Goal: Transaction & Acquisition: Purchase product/service

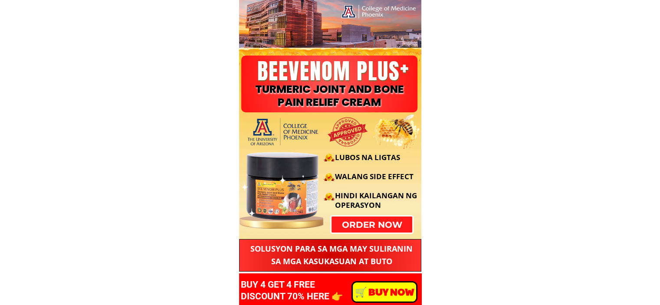
click at [397, 226] on p "order now" at bounding box center [372, 224] width 87 height 17
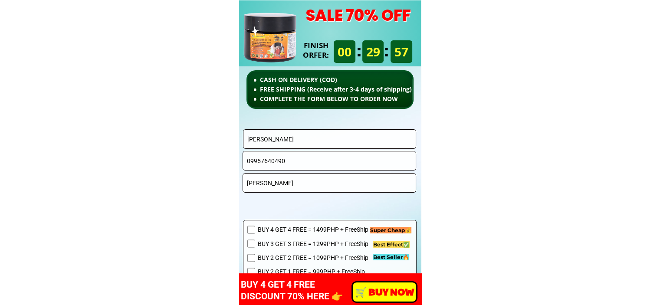
click at [333, 142] on input "[PERSON_NAME]" at bounding box center [329, 139] width 169 height 19
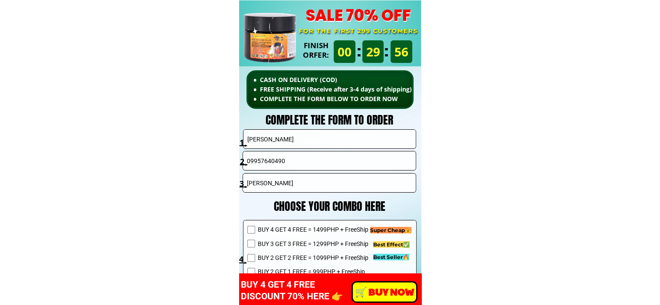
paste input "[PERSON_NAME]"
type input "[PERSON_NAME]"
click at [272, 156] on input "09957640490" at bounding box center [329, 161] width 169 height 19
paste input "517664103"
type input "09517664103"
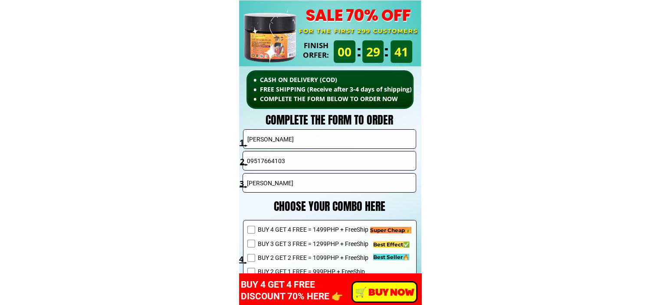
click at [320, 178] on input "Luzviminda Cabral" at bounding box center [329, 183] width 169 height 19
paste input "Gabuco rd 3 San Jose Puerto Princesa city Palawan"
type input "Gabuco rd 3 San Jose Puerto Princesa city Palawan"
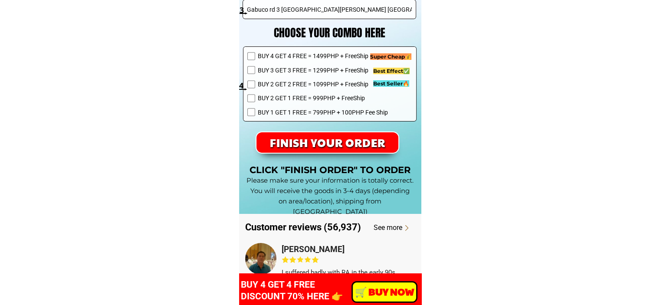
click at [295, 113] on span "BUY 1 GET 1 FREE = 799PHP + 100PHP Fee Ship" at bounding box center [322, 113] width 130 height 10
checkbox input "true"
click at [296, 134] on p "FINISH YOUR ORDER" at bounding box center [328, 143] width 154 height 22
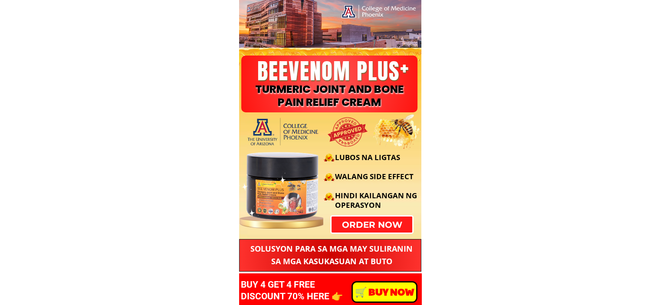
click at [382, 227] on p "order now" at bounding box center [372, 225] width 81 height 16
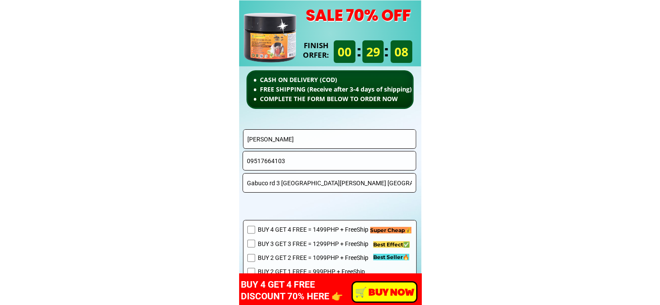
click at [327, 142] on input "[PERSON_NAME]" at bounding box center [329, 139] width 169 height 19
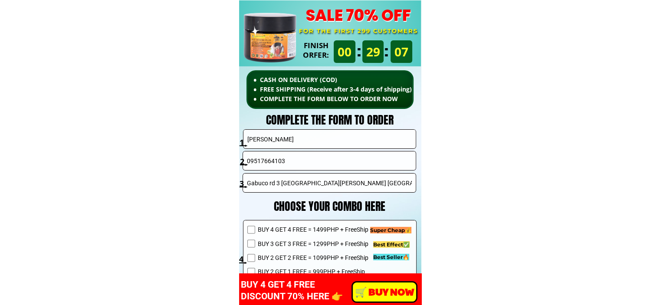
paste input "LEA M. LATORRE"
type input "LEA M. LATORRE"
click at [297, 161] on input "09517664103" at bounding box center [329, 161] width 169 height 19
paste input "279314490"
type input "09279314490"
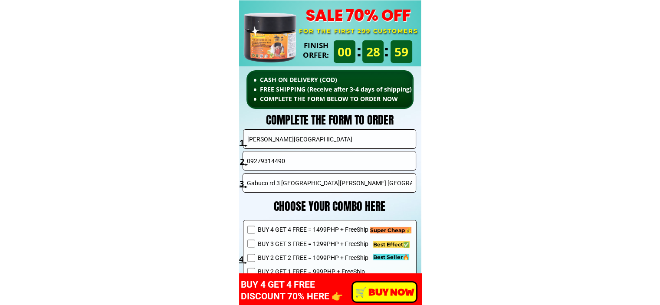
click at [308, 186] on input "Gabuco rd 3 [GEOGRAPHIC_DATA][PERSON_NAME] [GEOGRAPHIC_DATA] [GEOGRAPHIC_DATA]" at bounding box center [329, 183] width 169 height 19
paste input "Brgy. 3, Calbiga, Samar"
type input "Brgy. 3, Calbiga, Samar"
click at [277, 257] on span "BUY 2 GET 2 FREE = 1099PHP + FreeShip" at bounding box center [322, 258] width 130 height 10
checkbox input "true"
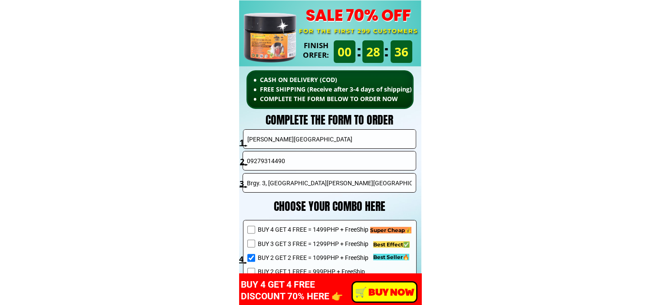
click at [377, 290] on p "️🛒 BUY NOW" at bounding box center [384, 292] width 63 height 19
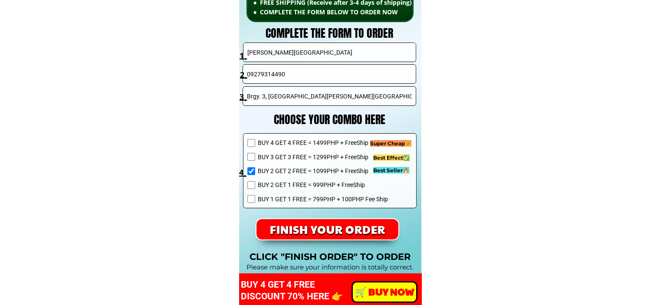
click at [343, 232] on p "FINISH YOUR ORDER" at bounding box center [328, 229] width 142 height 20
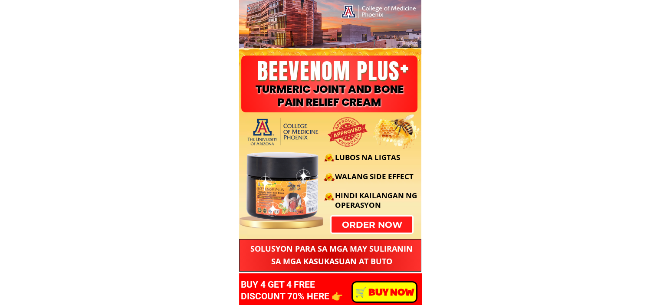
click at [356, 224] on div at bounding box center [298, 180] width 125 height 87
click at [347, 228] on p "order now" at bounding box center [372, 225] width 81 height 16
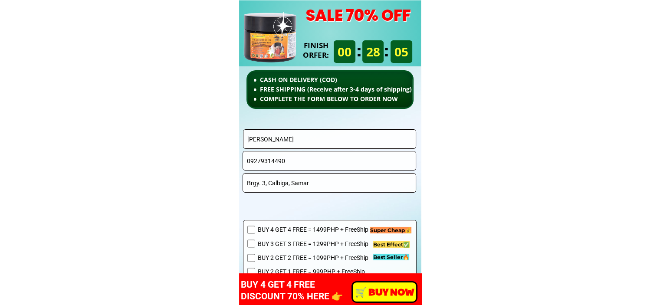
click at [338, 142] on input "LEA M. LATORRE" at bounding box center [329, 139] width 169 height 19
paste input "IZA SABANAL"
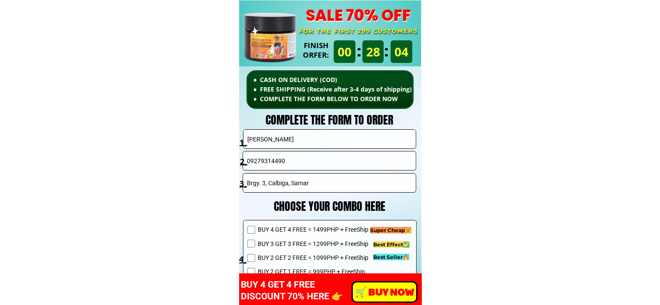
type input "LIZA SABANAL"
click at [302, 161] on input "09279314490" at bounding box center [329, 161] width 169 height 19
paste input "639509105011"
drag, startPoint x: 253, startPoint y: 163, endPoint x: 227, endPoint y: 160, distance: 25.8
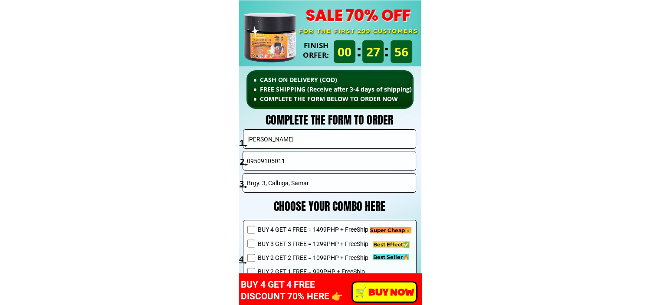
type input "09509105011"
drag, startPoint x: 311, startPoint y: 189, endPoint x: 312, endPoint y: 184, distance: 5.2
click at [312, 189] on input "Brgy. 3, Calbiga, Samar" at bounding box center [329, 183] width 169 height 19
paste input "Zamboanga Del Sur, Pagadian City, Nazareth Elementary School"
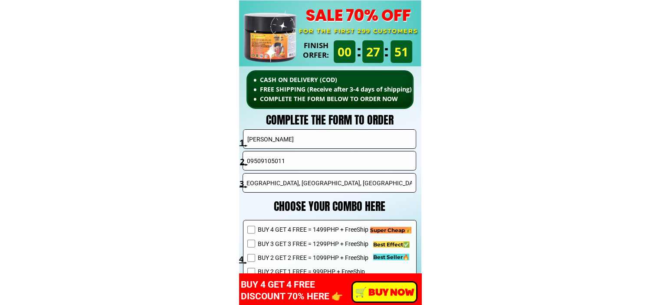
type input "Zamboanga Del Sur, Pagadian City, Nazareth Elementary School"
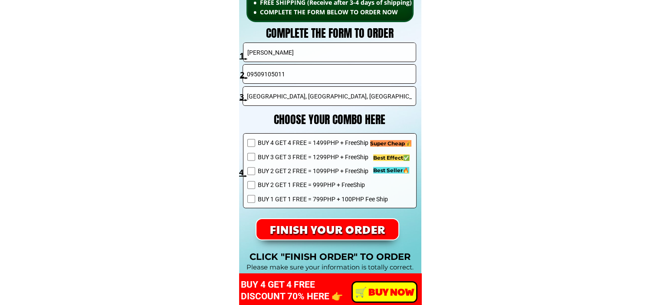
click at [273, 180] on span "BUY 2 GET 1 FREE = 999PHP + FreeShip" at bounding box center [322, 185] width 130 height 10
checkbox input "true"
click at [336, 228] on p "FINISH YOUR ORDER" at bounding box center [328, 229] width 142 height 20
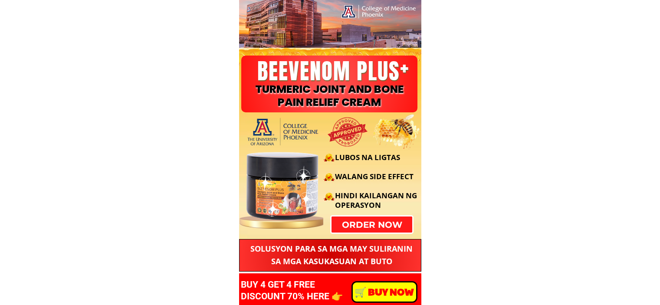
scroll to position [6162, 0]
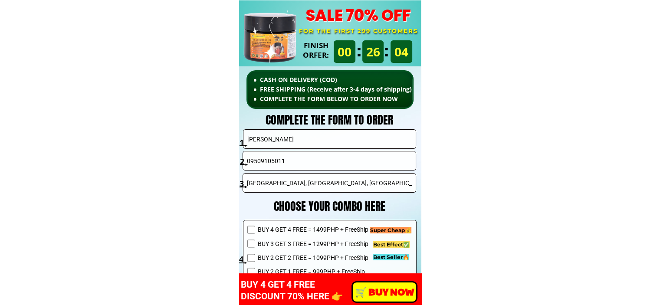
type input "Hubert Pagtolon"
click at [336, 137] on input "Hubert Pagtolon" at bounding box center [329, 139] width 169 height 19
click at [303, 165] on input "09509105011" at bounding box center [329, 161] width 169 height 19
paste input "639702262879"
drag, startPoint x: 254, startPoint y: 163, endPoint x: 215, endPoint y: 164, distance: 38.7
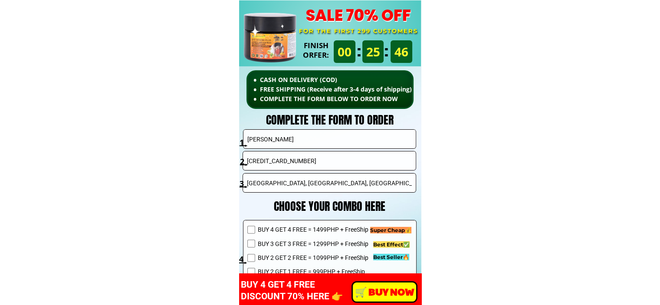
type input "09702262879"
click at [289, 243] on span "BUY 3 GET 3 FREE = 1299PHP + FreeShip" at bounding box center [322, 244] width 130 height 10
checkbox input "true"
click at [285, 258] on span "BUY 2 GET 2 FREE = 1099PHP + FreeShip" at bounding box center [322, 258] width 130 height 10
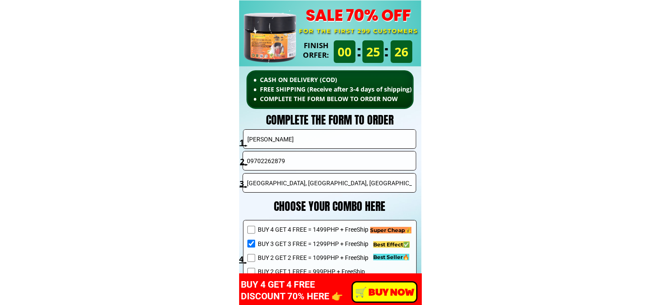
checkbox input "true"
click at [309, 142] on input "Hubert Pagtolon" at bounding box center [329, 139] width 169 height 19
click at [300, 185] on input "Zamboanga Del Sur, Pagadian City, Nazareth Elementary School" at bounding box center [329, 183] width 169 height 19
paste input "Hubert Pagtolon"
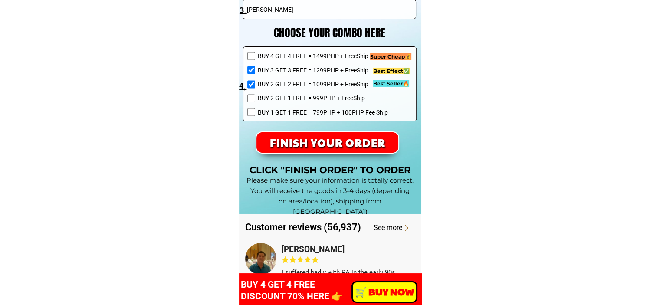
type input "Hubert Pagtolon"
click at [329, 145] on p "FINISH YOUR ORDER" at bounding box center [328, 142] width 142 height 20
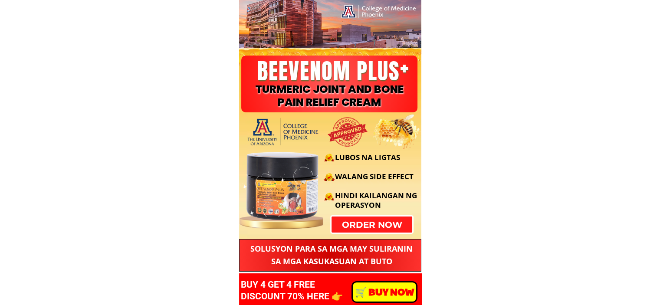
click at [379, 225] on p "order now" at bounding box center [372, 225] width 81 height 16
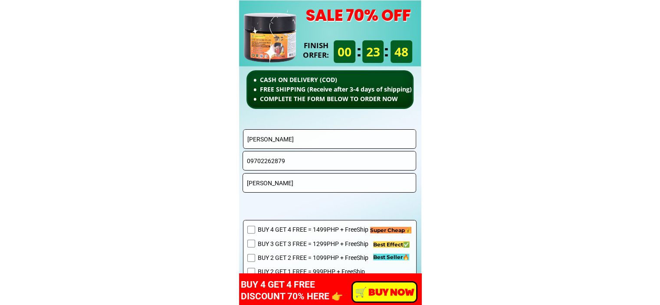
click at [314, 138] on input "Hubert Pagtolon" at bounding box center [329, 139] width 169 height 19
paste input "Noeme Bridgelal"
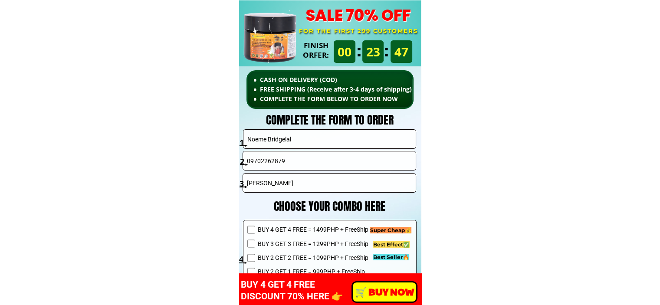
type input "Noeme Bridgelal"
click at [300, 162] on input "09702262879" at bounding box center [329, 161] width 169 height 19
paste input "692755486"
type input "09692755486"
click at [311, 179] on input "Hubert Pagtolon" at bounding box center [329, 183] width 169 height 19
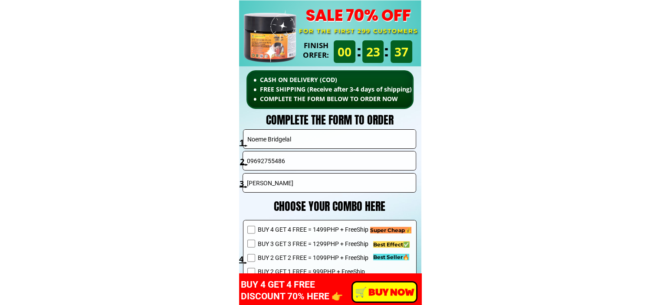
paste input "BLOCK 5 LOT 7 PHASE 1 Green Forbes Residences, loma de Gato, Marilao , Bulaca"
type input "[STREET_ADDRESS][PERSON_NAME]"
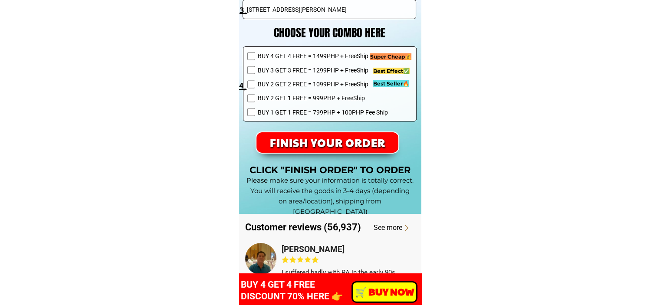
click at [300, 99] on span "BUY 2 GET 1 FREE = 999PHP + FreeShip" at bounding box center [322, 98] width 130 height 10
checkbox input "true"
click at [345, 145] on p "FINISH YOUR ORDER" at bounding box center [328, 142] width 142 height 20
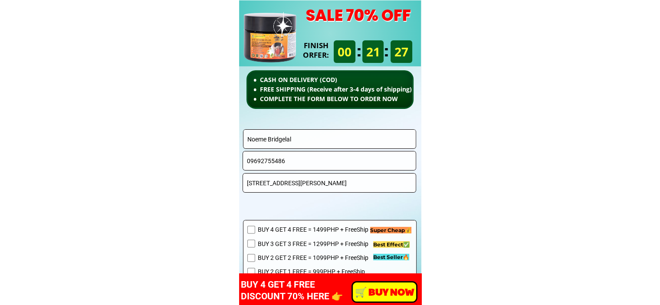
scroll to position [6162, 0]
click at [301, 138] on input "Noeme Bridgelal" at bounding box center [329, 139] width 169 height 19
paste input "[PERSON_NAME] p""
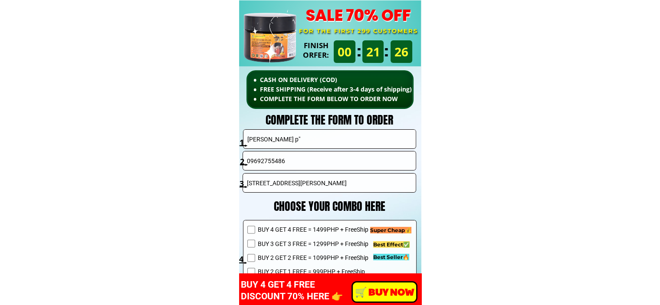
type input "[PERSON_NAME] p""
click at [317, 161] on input "09692755486" at bounding box center [329, 161] width 169 height 19
paste input "399255767"
type input "09399255767"
click at [300, 137] on input "[PERSON_NAME] p"" at bounding box center [329, 139] width 169 height 19
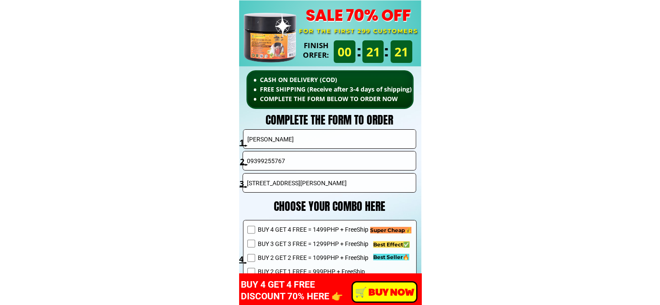
type input "[PERSON_NAME]"
click at [313, 177] on input "[STREET_ADDRESS][PERSON_NAME]" at bounding box center [329, 183] width 169 height 19
paste input "[GEOGRAPHIC_DATA] [GEOGRAPHIC_DATA] city porok 7 doloh"
type input "[GEOGRAPHIC_DATA] [GEOGRAPHIC_DATA] city porok 7 dolohan"
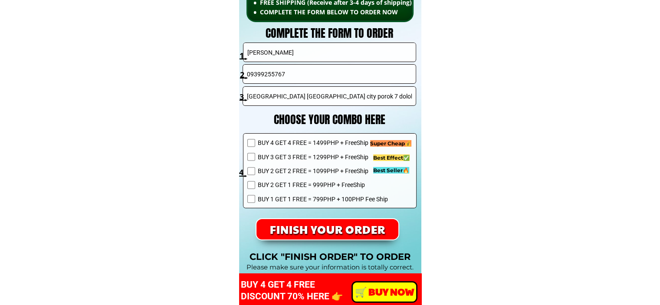
click at [302, 171] on span "BUY 2 GET 2 FREE = 1099PHP + FreeShip" at bounding box center [322, 171] width 130 height 10
checkbox input "true"
click at [346, 229] on p "FINISH YOUR ORDER" at bounding box center [328, 229] width 142 height 20
